Goal: Information Seeking & Learning: Learn about a topic

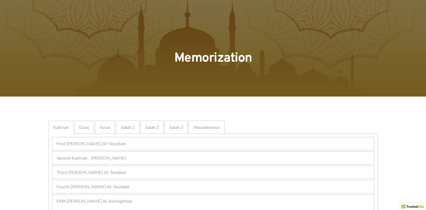
scroll to position [5, 0]
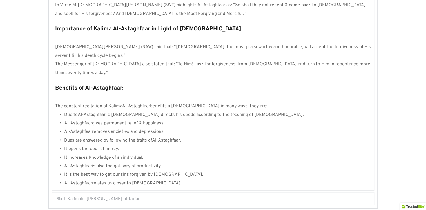
scroll to position [611, 0]
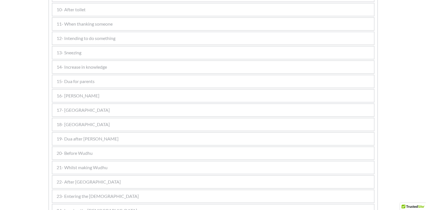
scroll to position [455, 0]
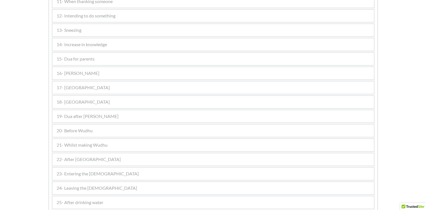
click at [76, 113] on span "19- Dua after [PERSON_NAME]" at bounding box center [88, 116] width 62 height 7
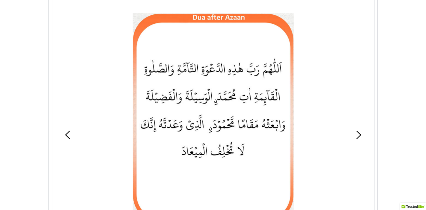
scroll to position [398, 0]
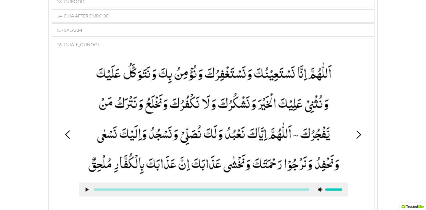
scroll to position [507, 0]
